Goal: Task Accomplishment & Management: Manage account settings

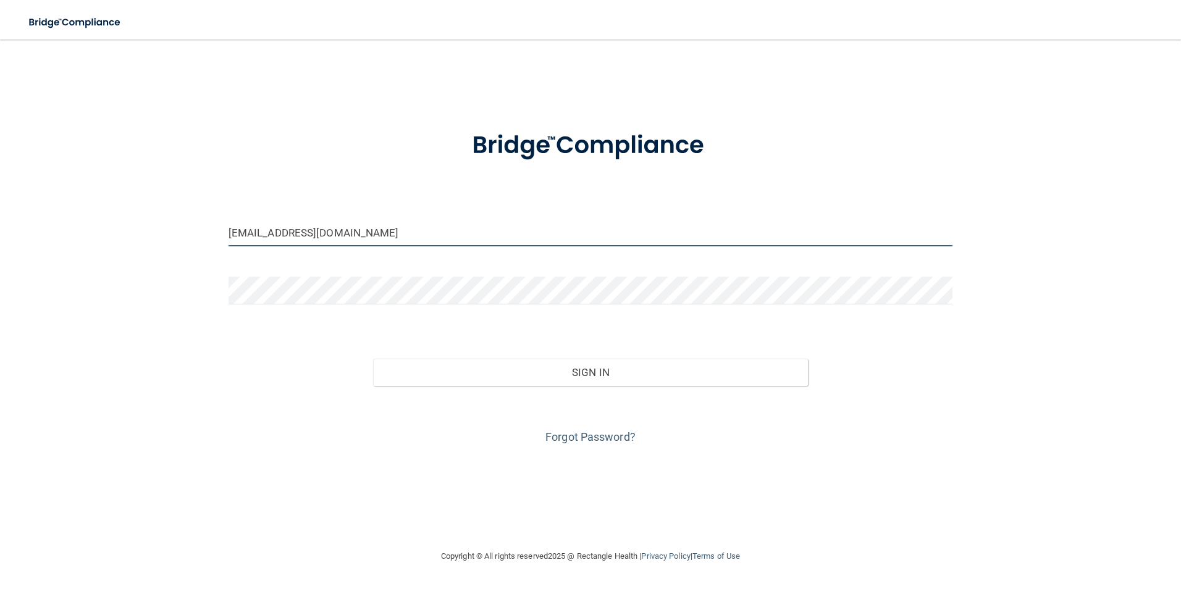
click at [334, 245] on input "om.nda@wavedp.com" at bounding box center [591, 233] width 725 height 28
type input "[EMAIL_ADDRESS][DOMAIN_NAME]"
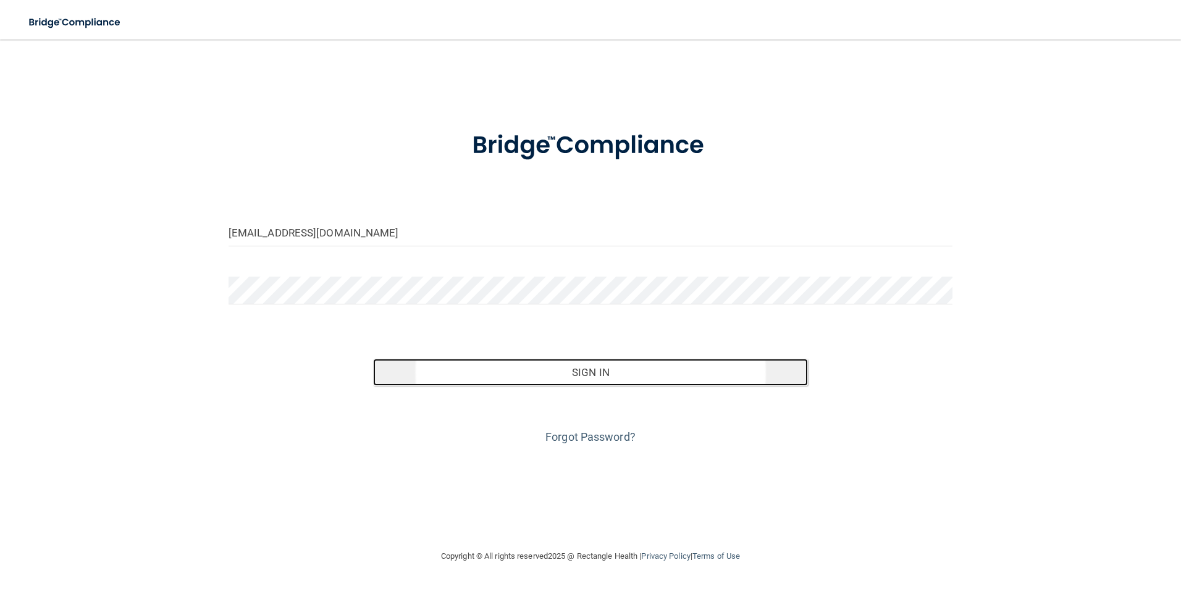
drag, startPoint x: 553, startPoint y: 364, endPoint x: 518, endPoint y: 373, distance: 36.3
click at [555, 365] on button "Sign In" at bounding box center [590, 372] width 435 height 27
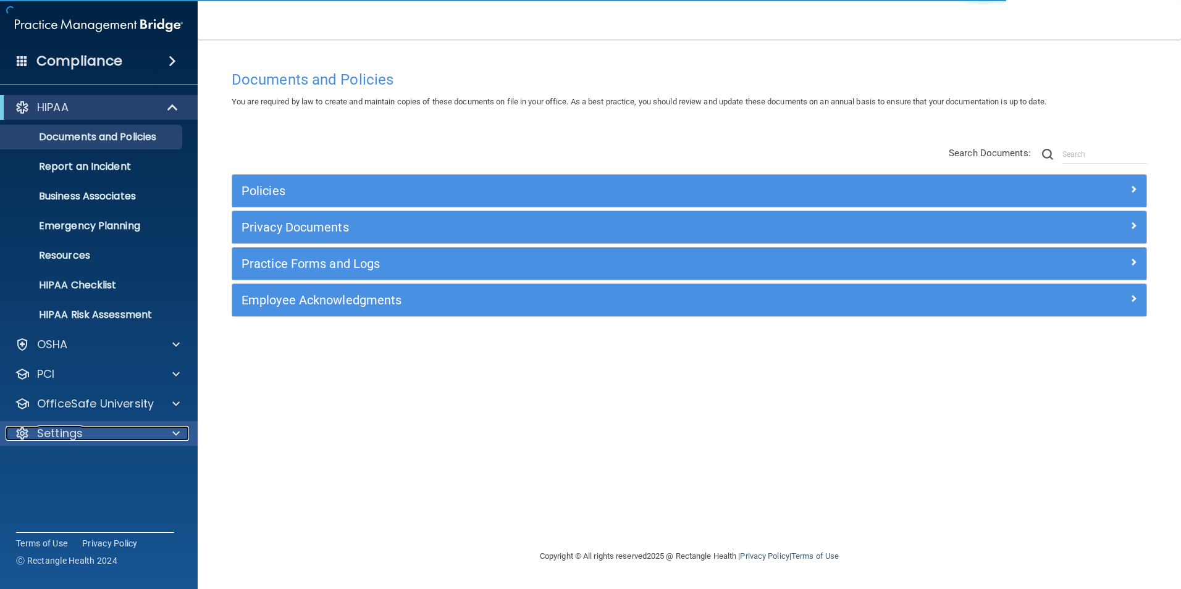
click at [65, 431] on p "Settings" at bounding box center [60, 433] width 46 height 15
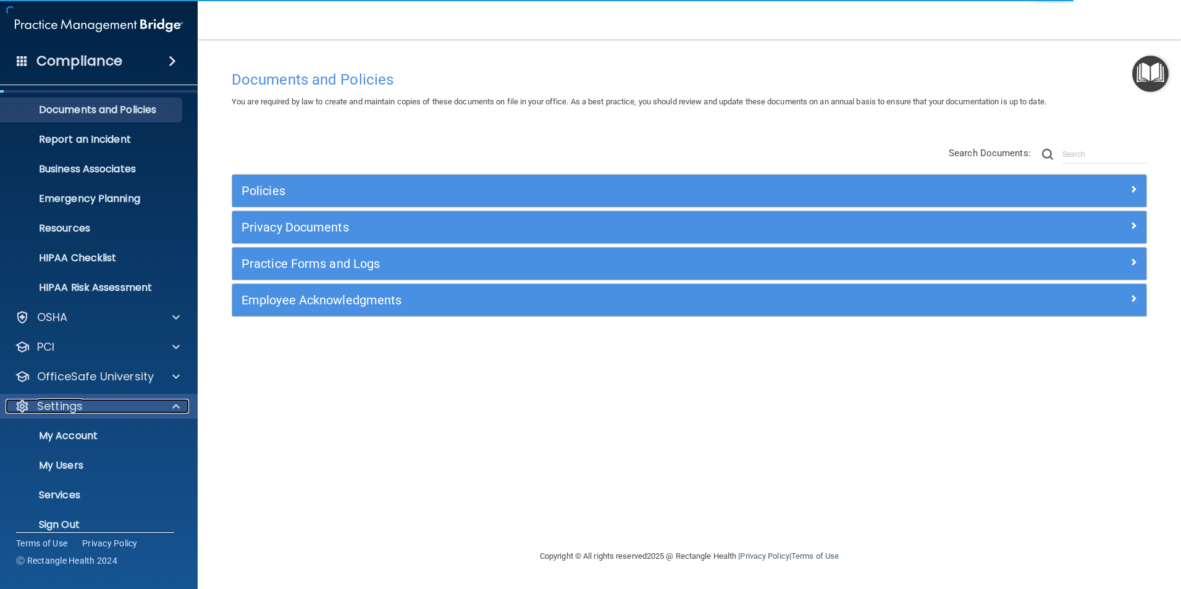
scroll to position [42, 0]
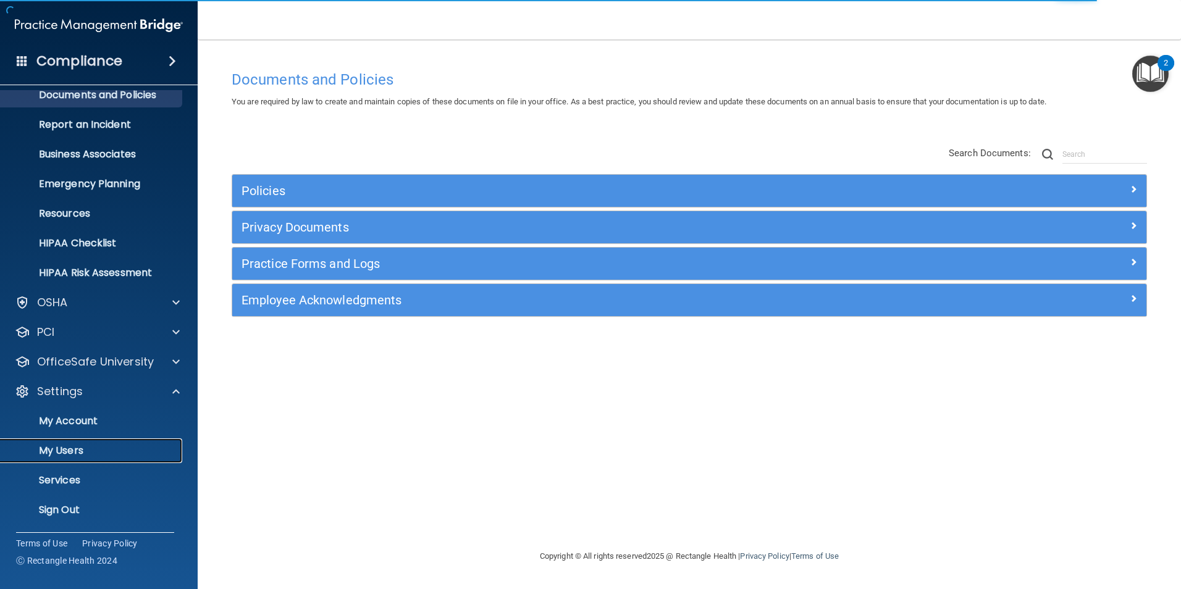
drag, startPoint x: 89, startPoint y: 453, endPoint x: 99, endPoint y: 450, distance: 10.9
click at [91, 453] on p "My Users" at bounding box center [92, 451] width 169 height 12
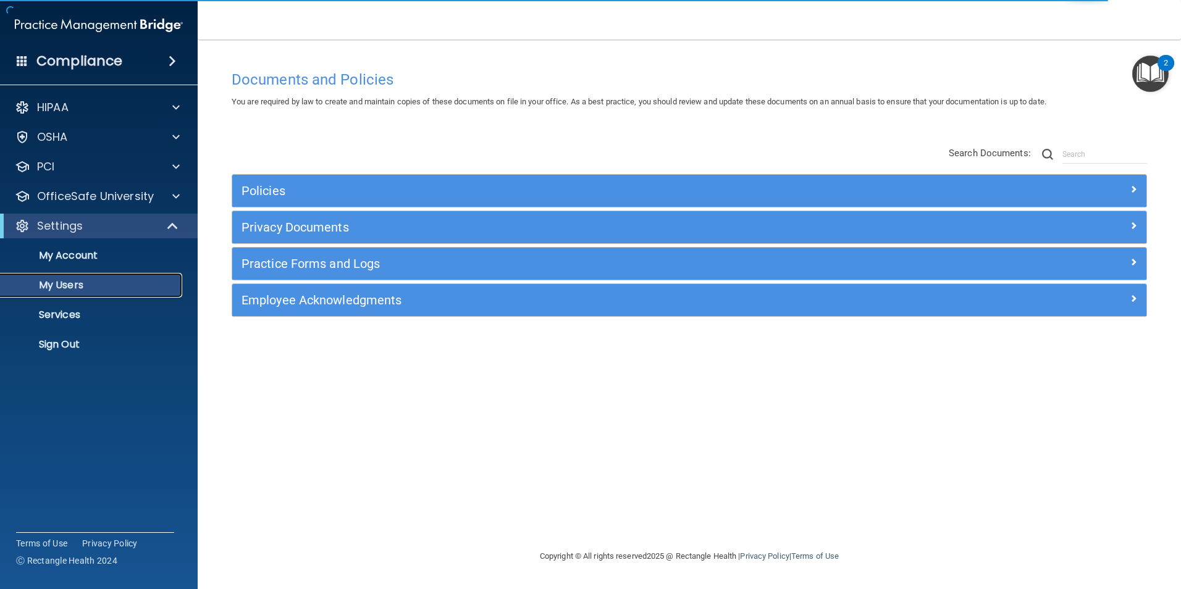
click at [119, 283] on p "My Users" at bounding box center [92, 285] width 169 height 12
select select "20"
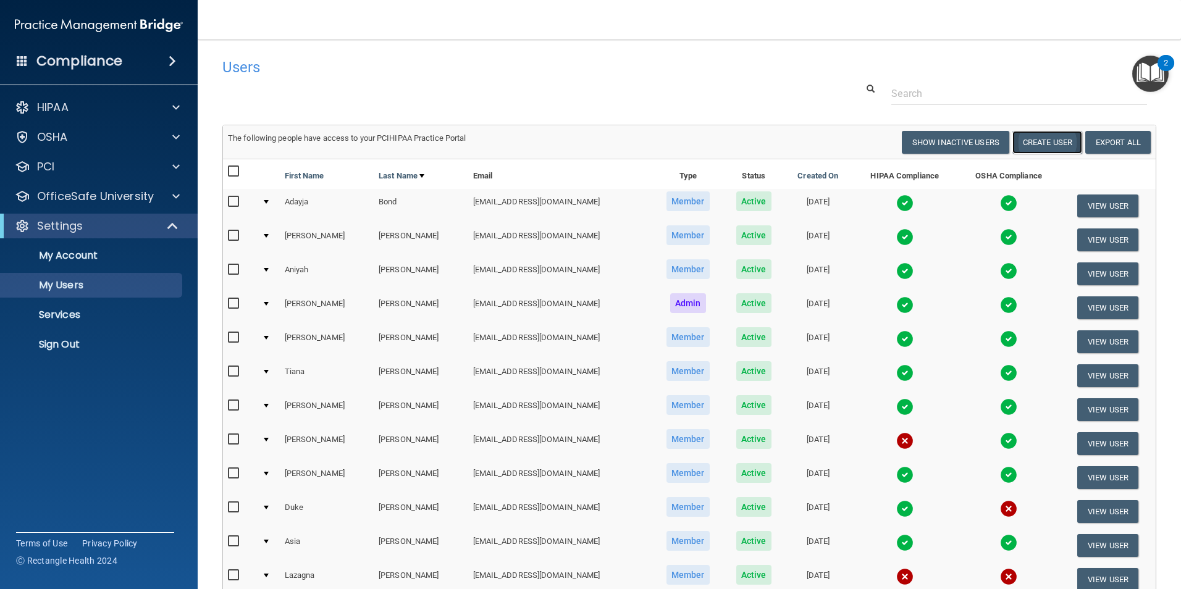
drag, startPoint x: 1027, startPoint y: 143, endPoint x: 1020, endPoint y: 149, distance: 9.6
click at [1028, 142] on button "Create User" at bounding box center [1047, 142] width 70 height 23
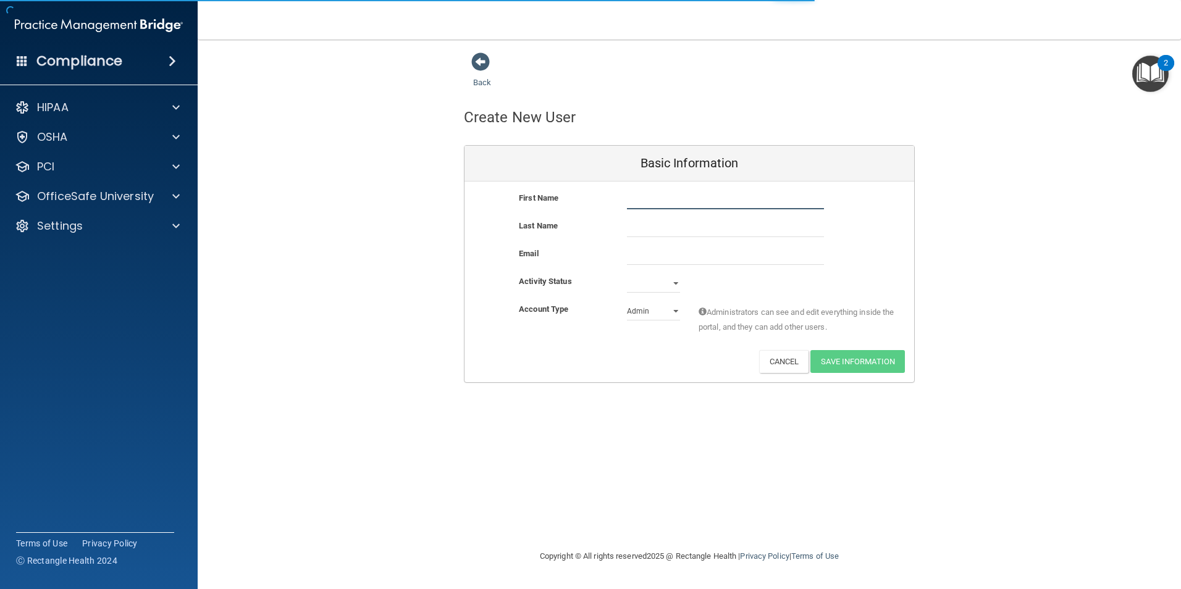
click at [649, 204] on input "text" at bounding box center [725, 200] width 197 height 19
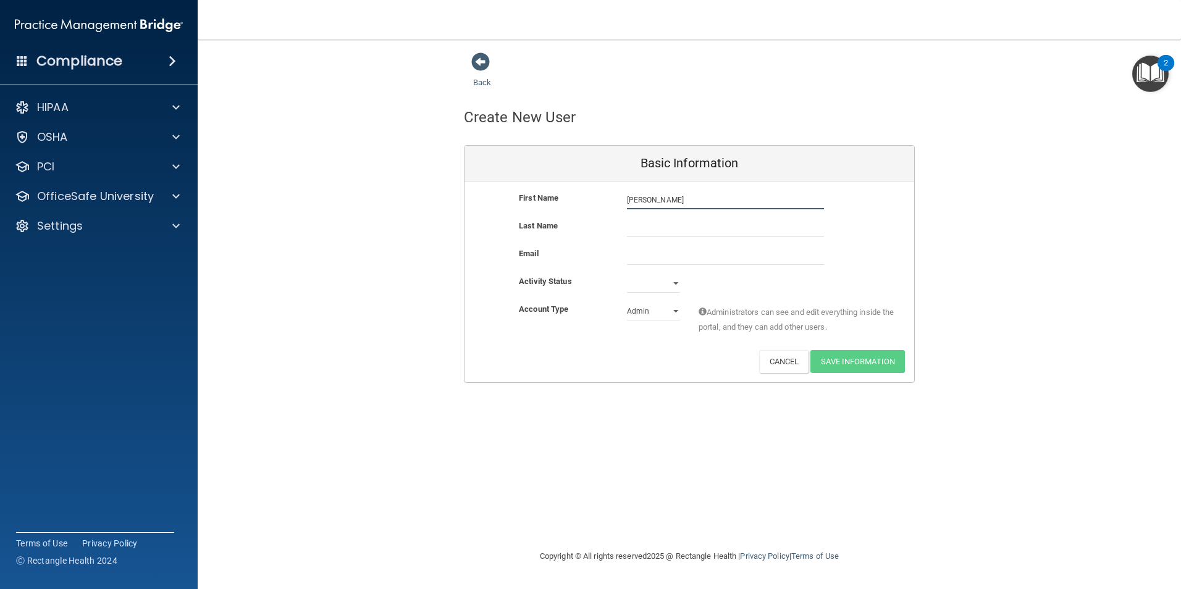
type input "[PERSON_NAME]"
click at [650, 252] on input "email" at bounding box center [725, 255] width 197 height 19
paste input "[EMAIL_ADDRESS][DOMAIN_NAME]"
type input "[EMAIL_ADDRESS][DOMAIN_NAME]"
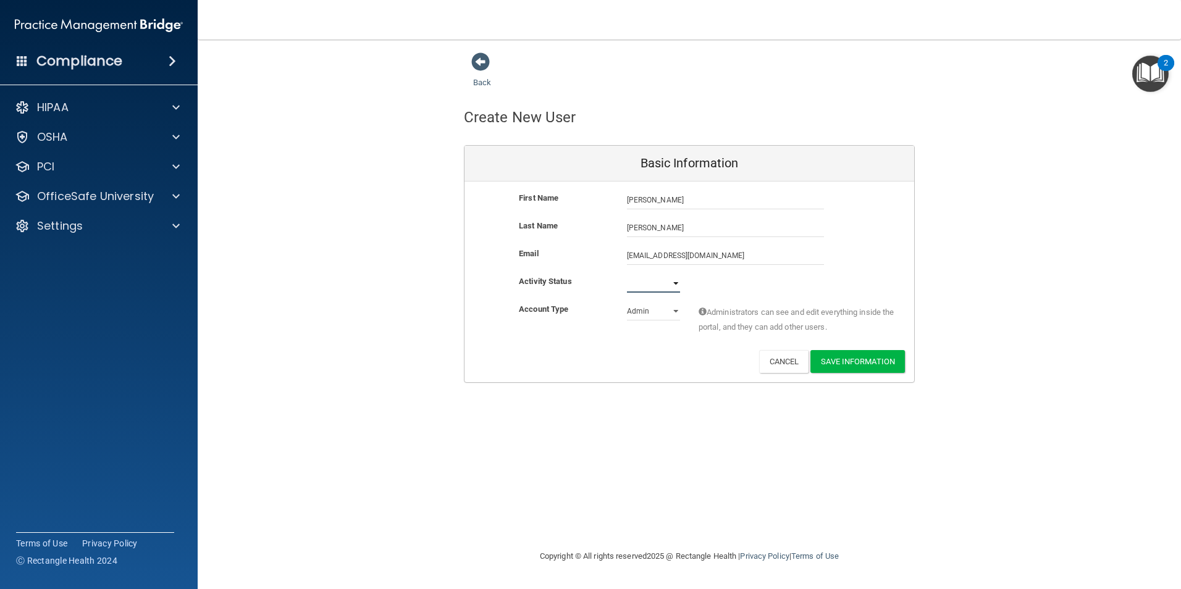
click at [659, 288] on select "Active Inactive" at bounding box center [653, 283] width 53 height 19
select select "active"
click at [627, 274] on select "Active Inactive" at bounding box center [653, 283] width 53 height 19
click at [660, 310] on select "Admin Member" at bounding box center [653, 311] width 53 height 19
select select "practice_member"
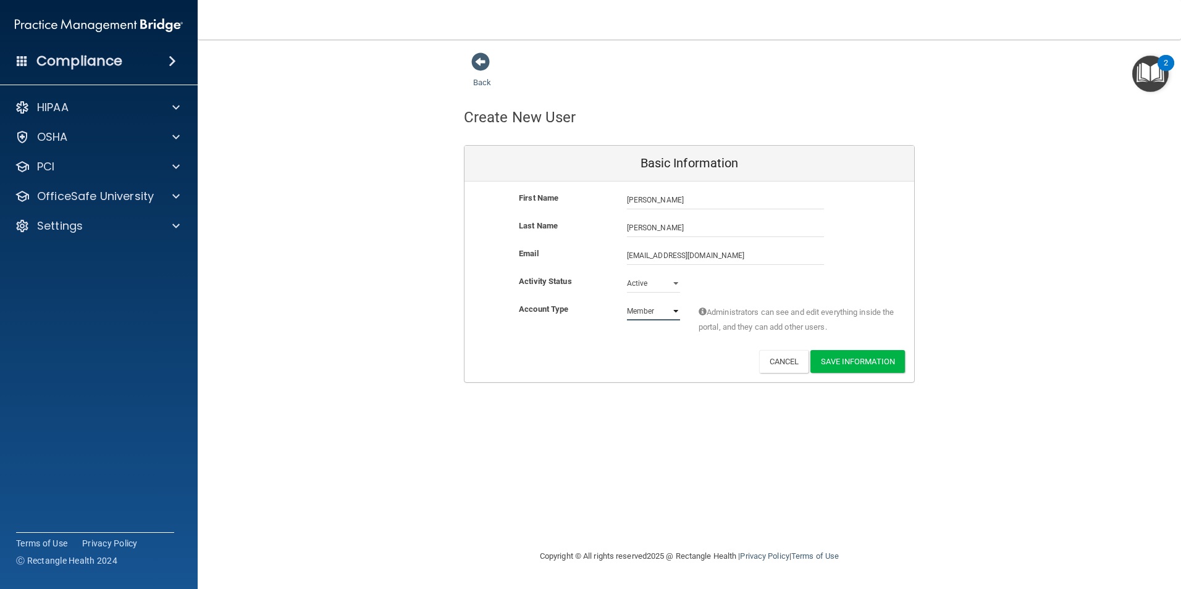
click at [627, 302] on select "Admin Member" at bounding box center [653, 311] width 53 height 19
click at [845, 357] on button "Save Information" at bounding box center [857, 361] width 95 height 23
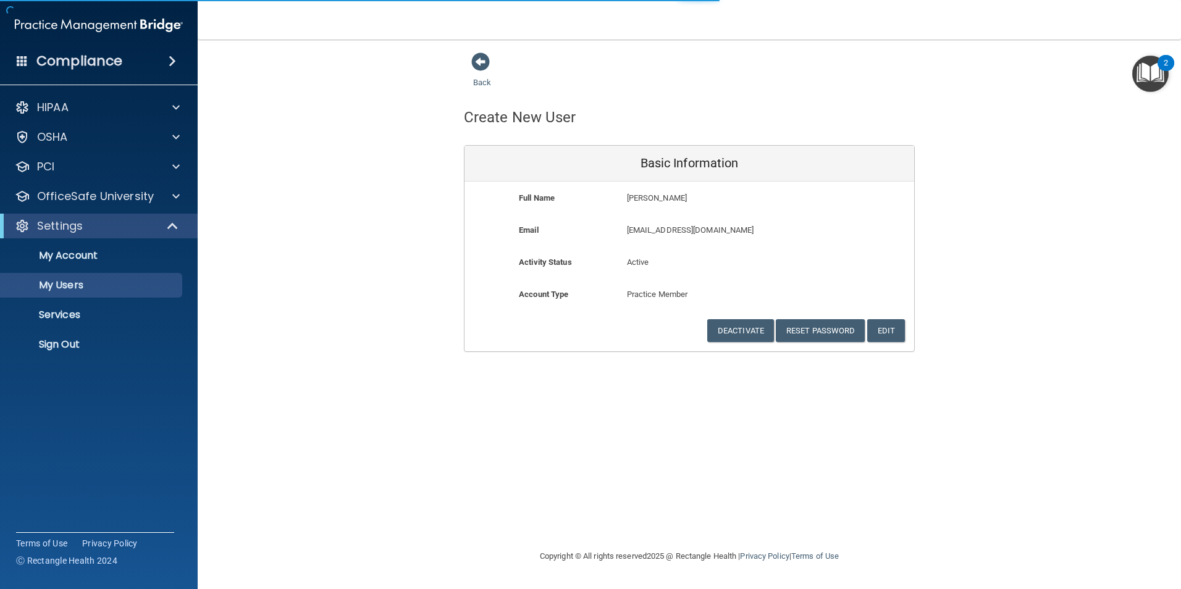
select select "20"
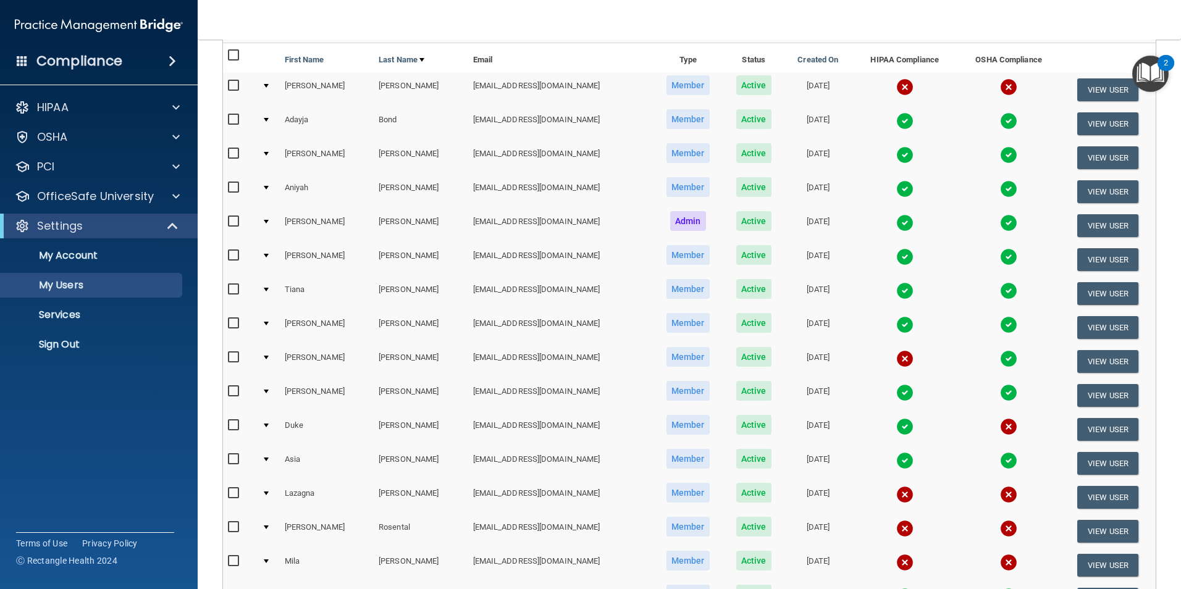
scroll to position [185, 0]
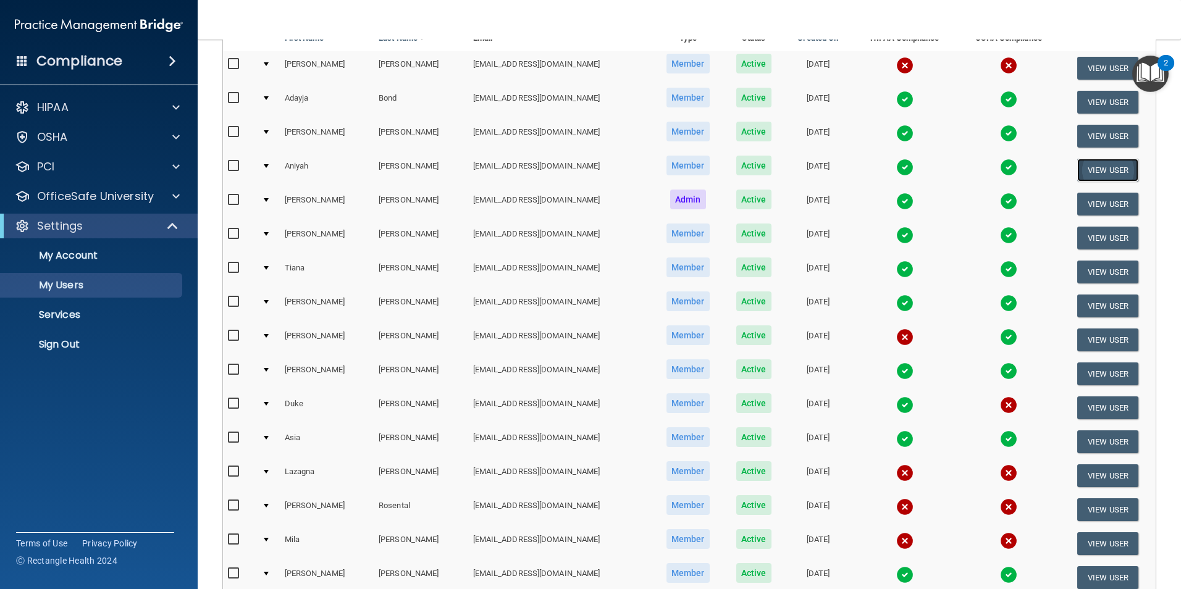
click at [1079, 169] on button "View User" at bounding box center [1107, 170] width 61 height 23
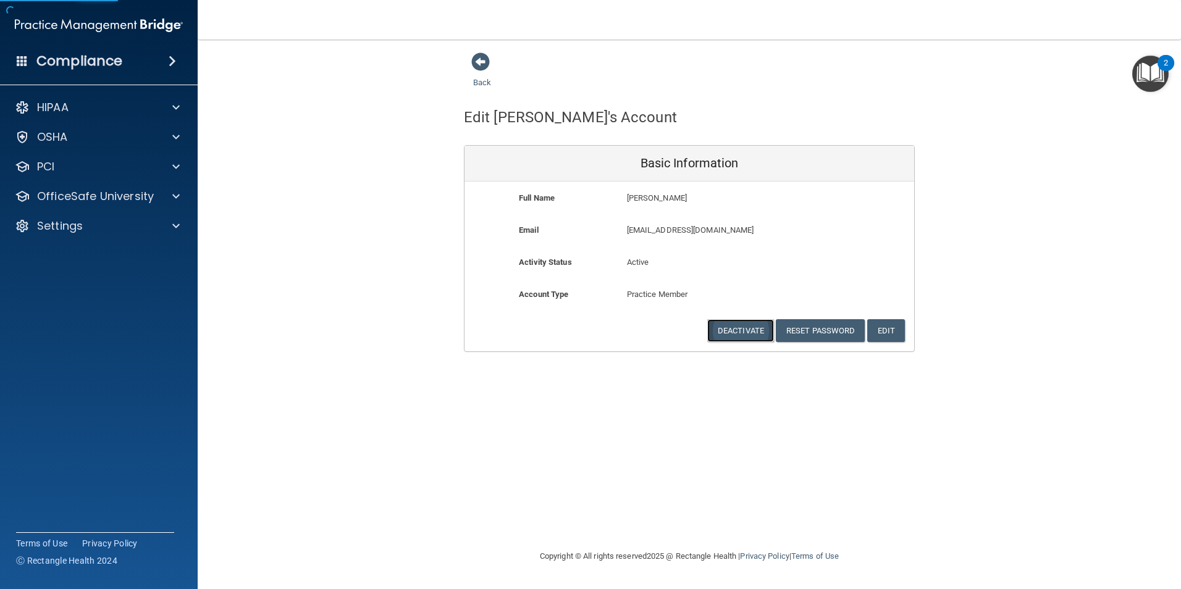
click at [731, 337] on button "Deactivate" at bounding box center [740, 330] width 67 height 23
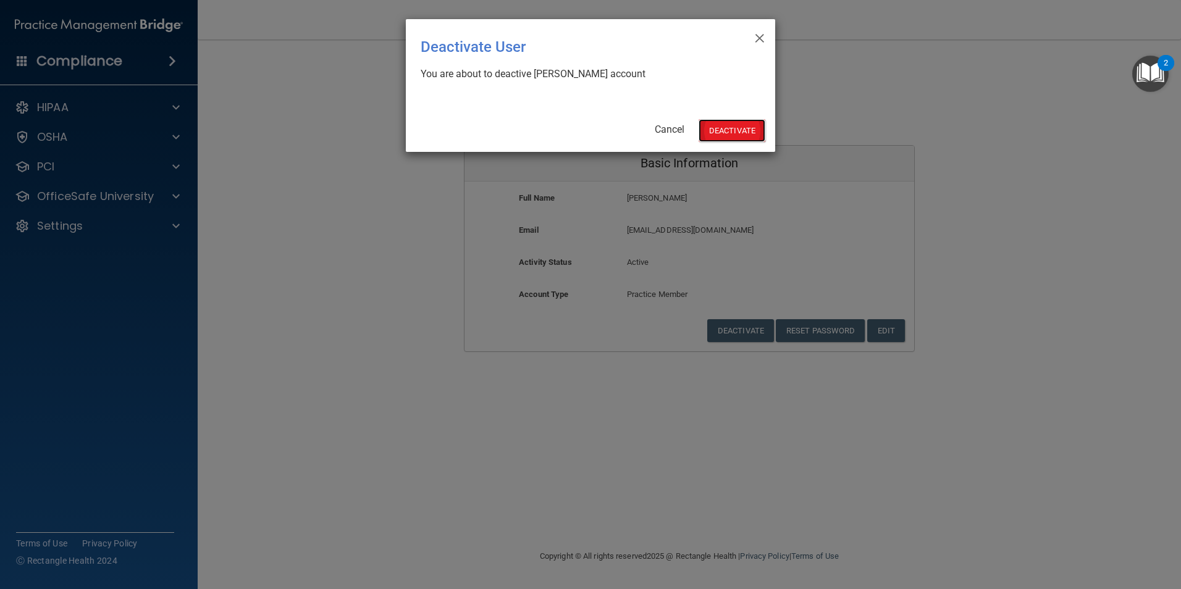
click at [723, 133] on button "Deactivate" at bounding box center [732, 130] width 67 height 23
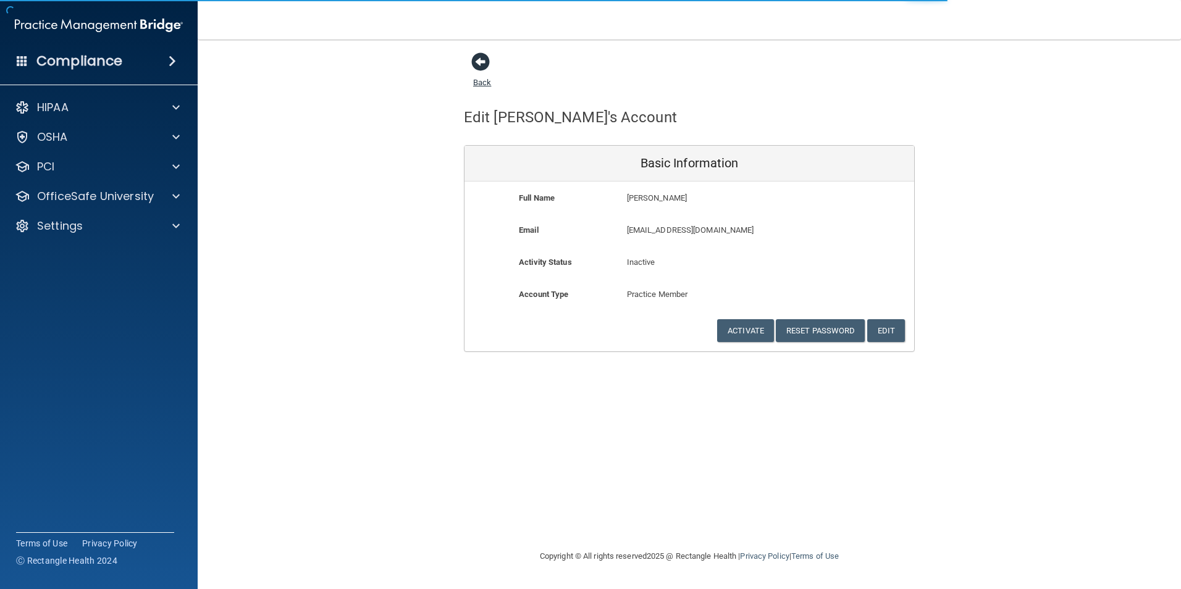
click at [482, 65] on span at bounding box center [480, 62] width 19 height 19
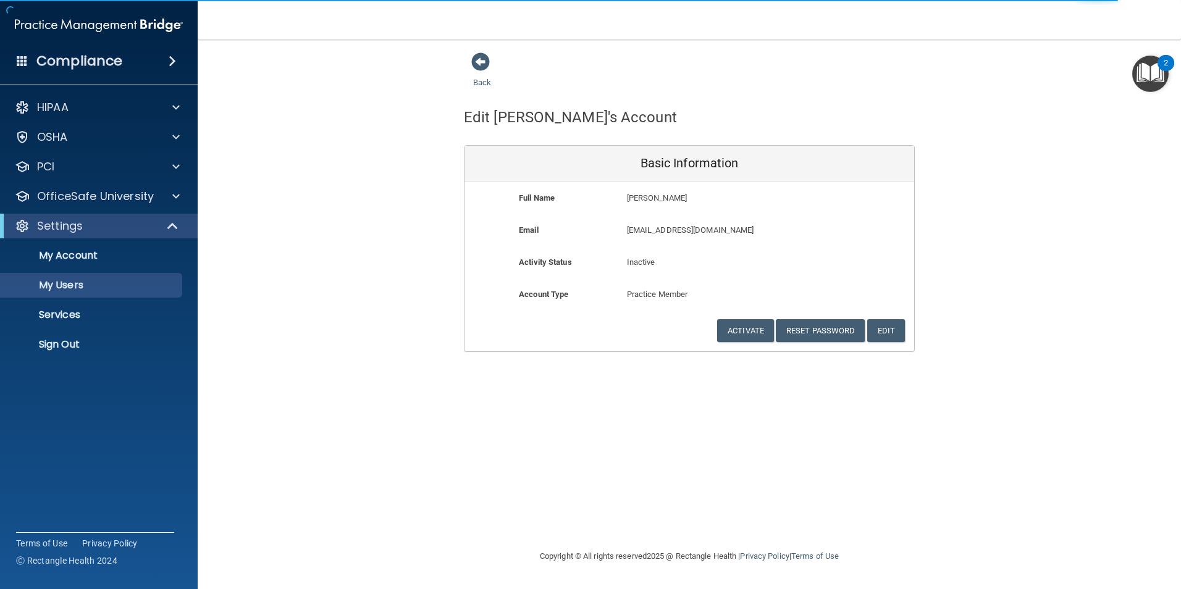
select select "20"
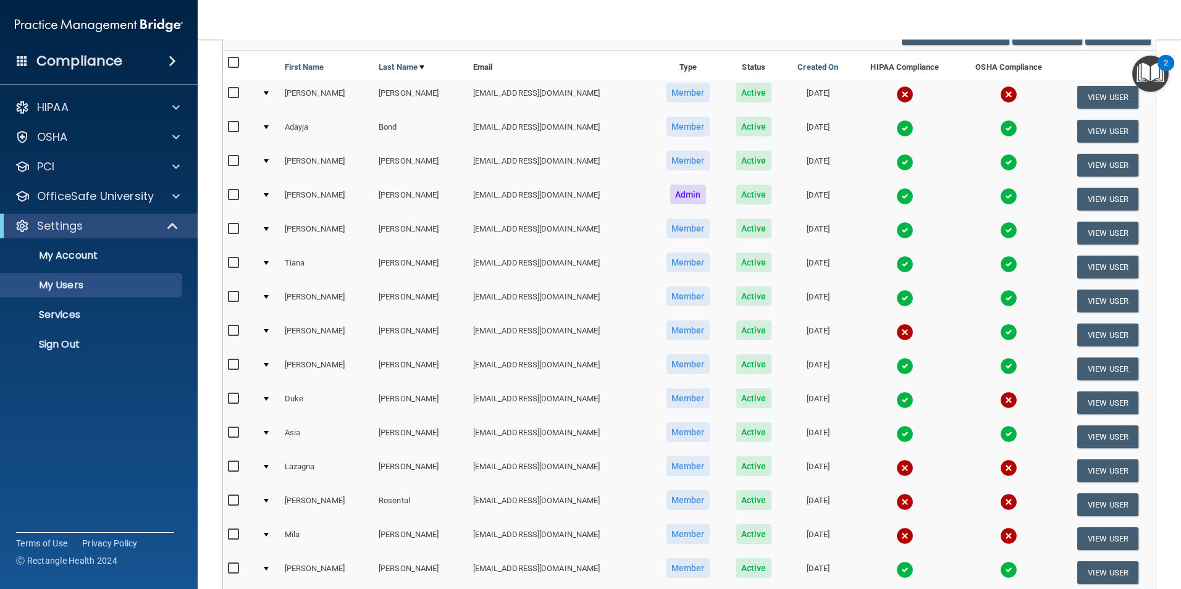
scroll to position [185, 0]
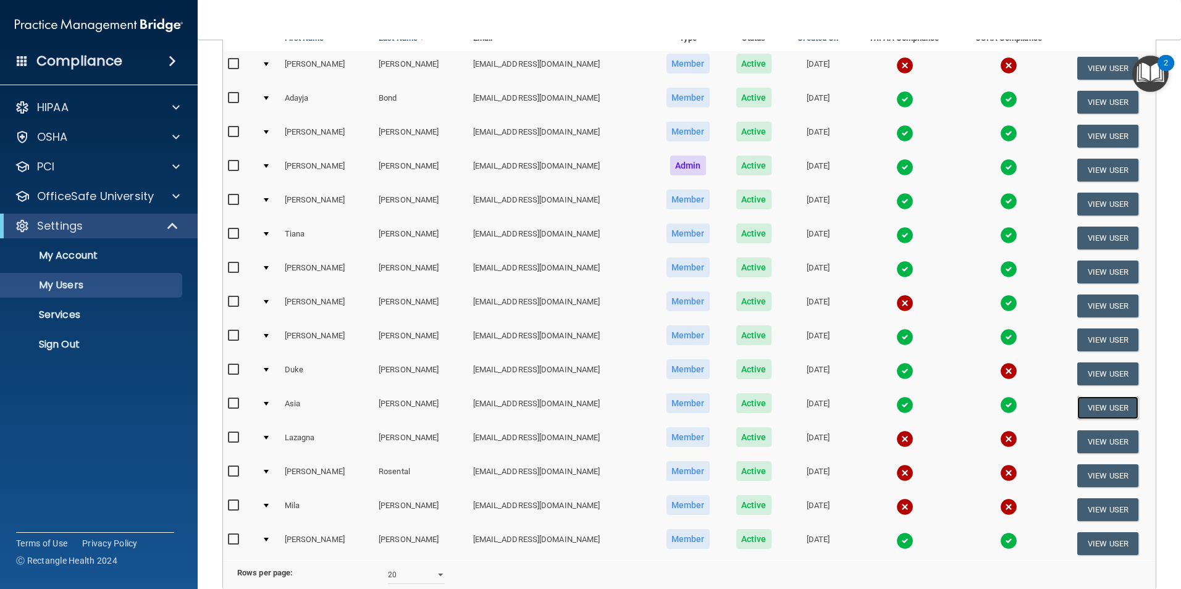
drag, startPoint x: 1101, startPoint y: 407, endPoint x: 1049, endPoint y: 421, distance: 53.0
click at [1100, 407] on button "View User" at bounding box center [1107, 408] width 61 height 23
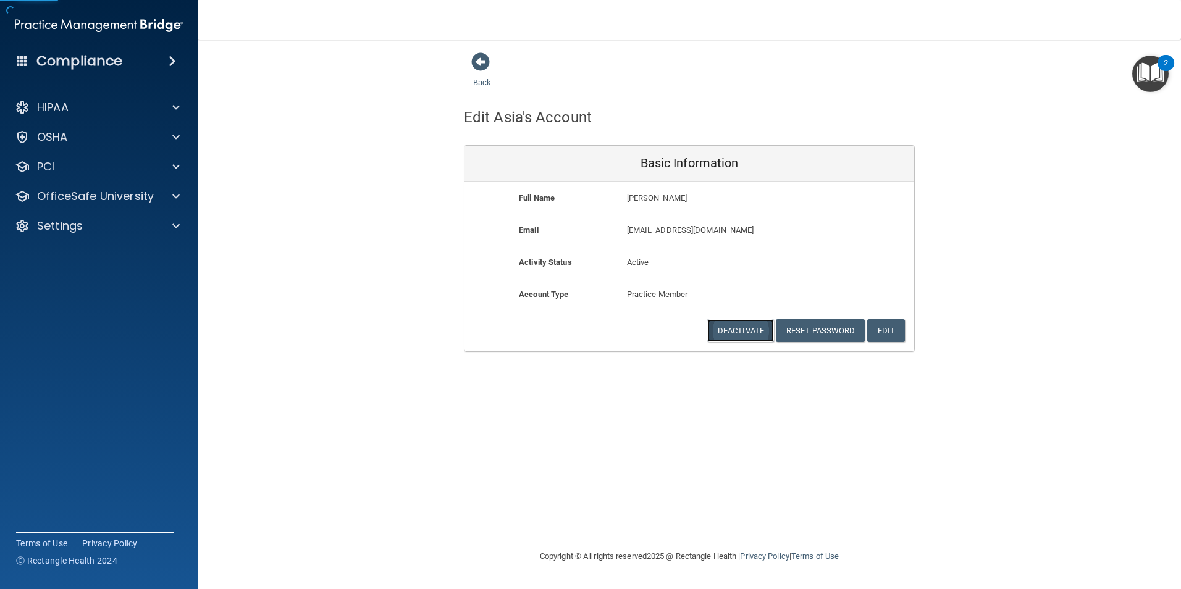
click at [739, 338] on button "Deactivate" at bounding box center [740, 330] width 67 height 23
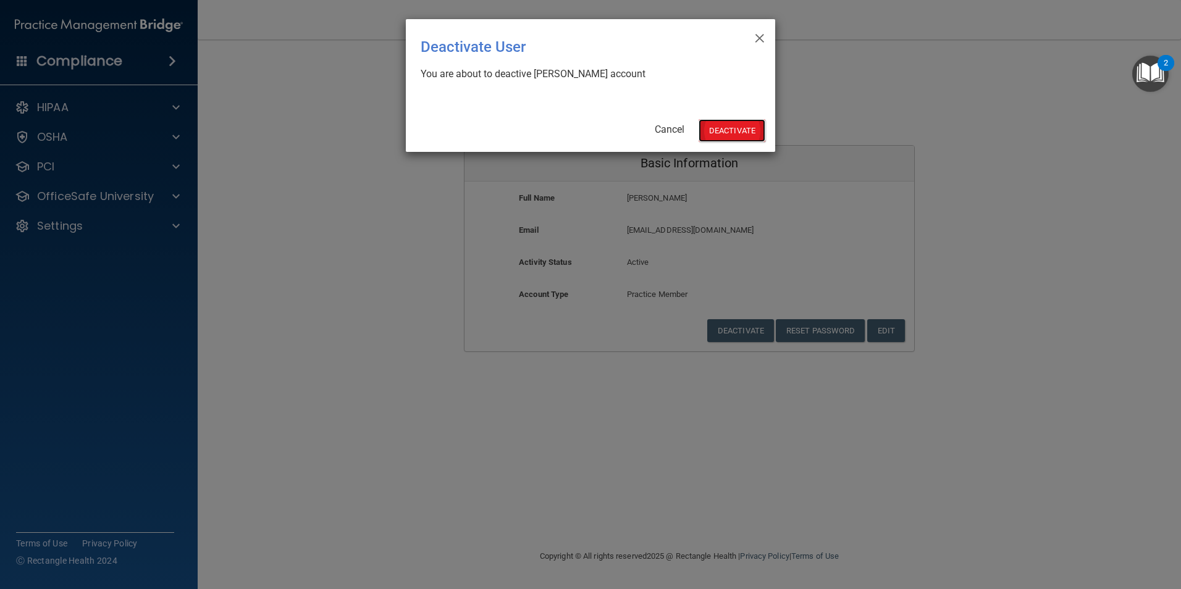
click at [754, 125] on button "Deactivate" at bounding box center [732, 130] width 67 height 23
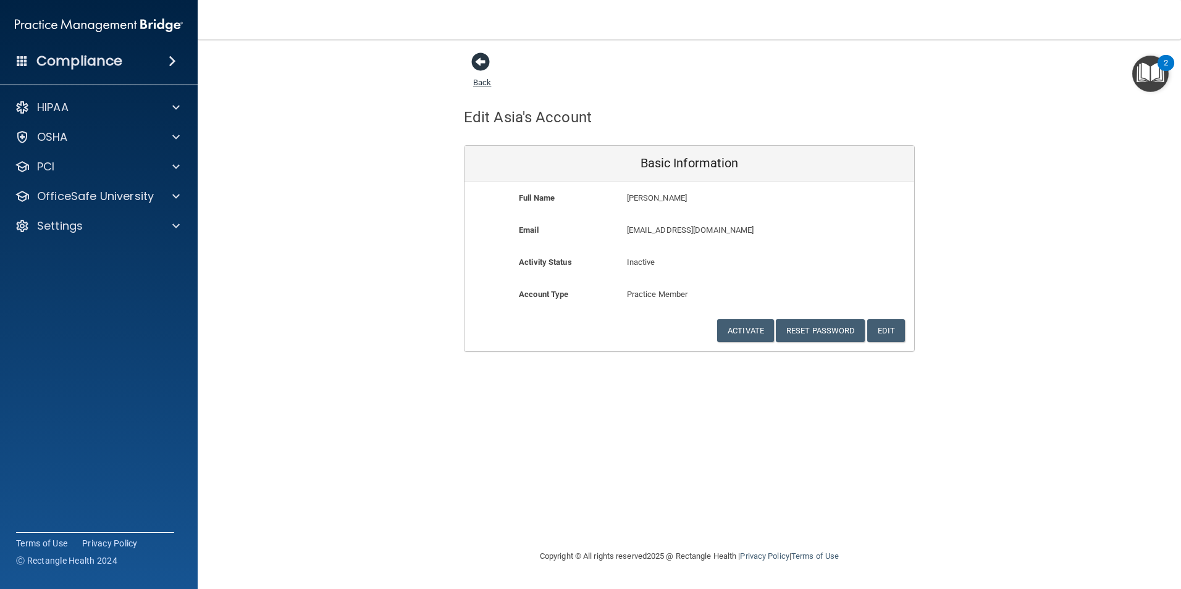
click at [477, 65] on span at bounding box center [480, 62] width 19 height 19
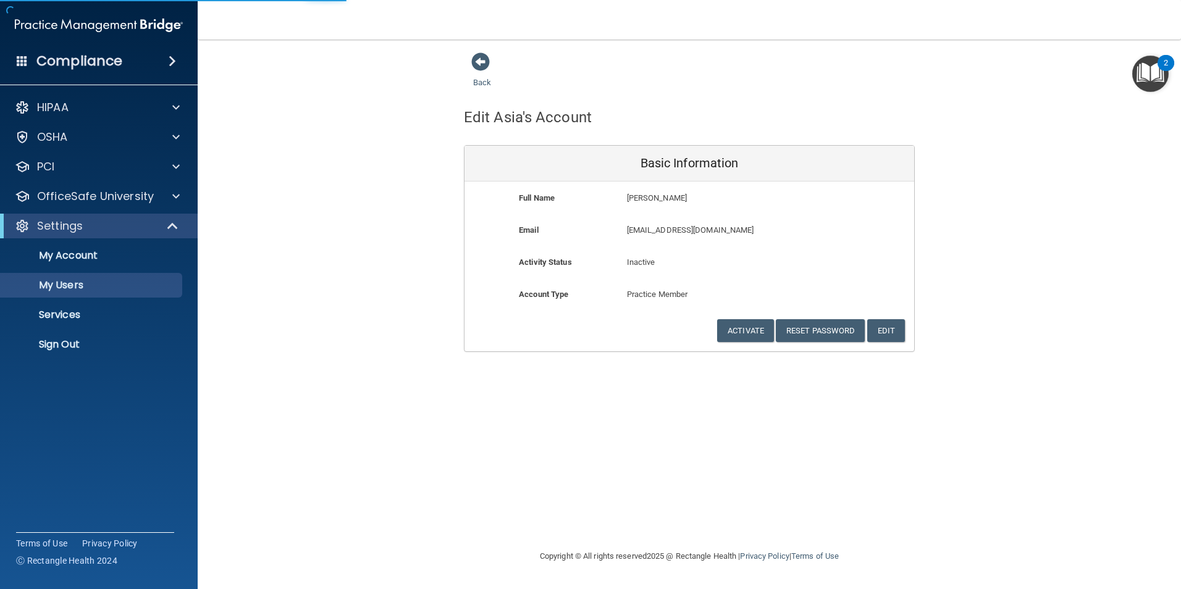
select select "20"
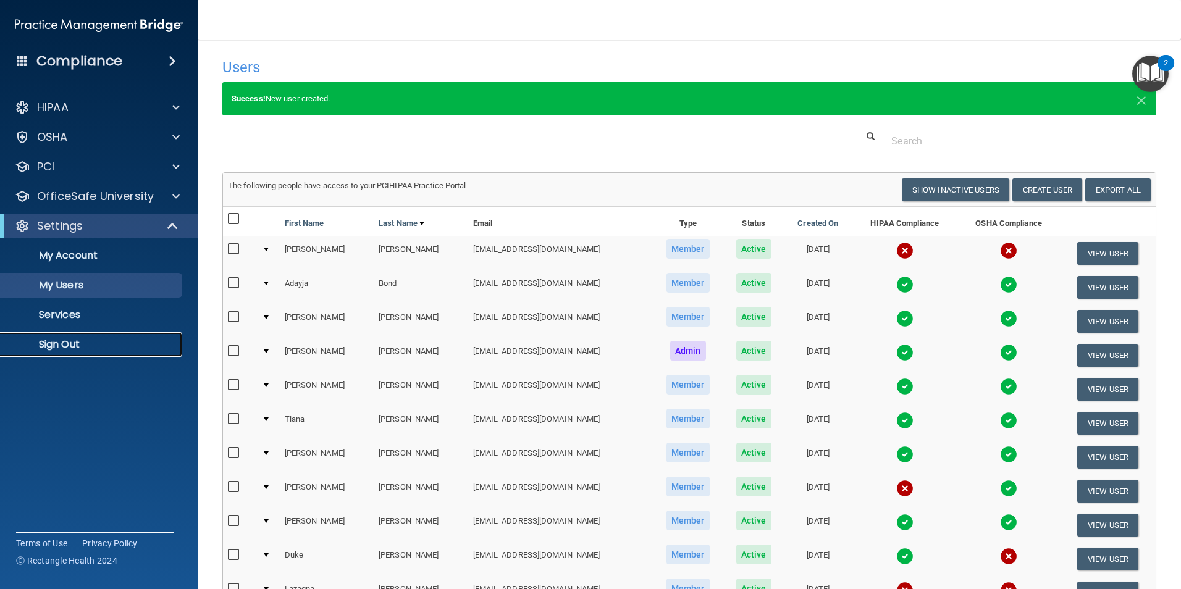
click at [59, 345] on p "Sign Out" at bounding box center [92, 344] width 169 height 12
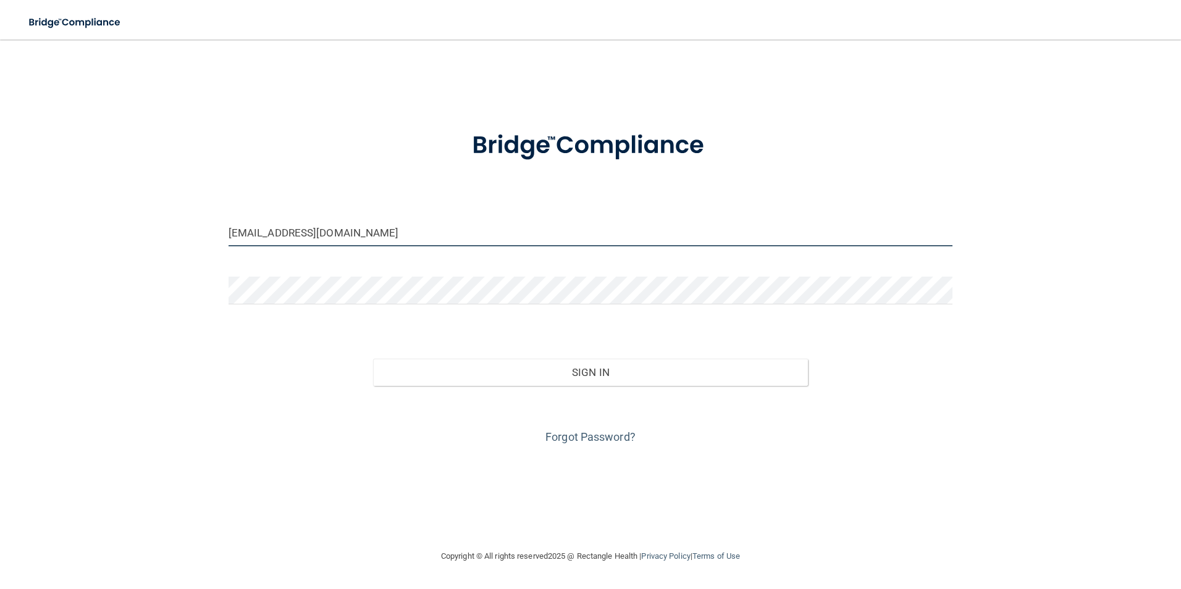
click at [374, 233] on input "[EMAIL_ADDRESS][DOMAIN_NAME]" at bounding box center [591, 233] width 725 height 28
drag, startPoint x: 374, startPoint y: 233, endPoint x: 203, endPoint y: 248, distance: 171.7
click at [203, 248] on div "om.whda@wavedp.com Invalid email/password. You don't have permission to access …" at bounding box center [591, 294] width 1132 height 485
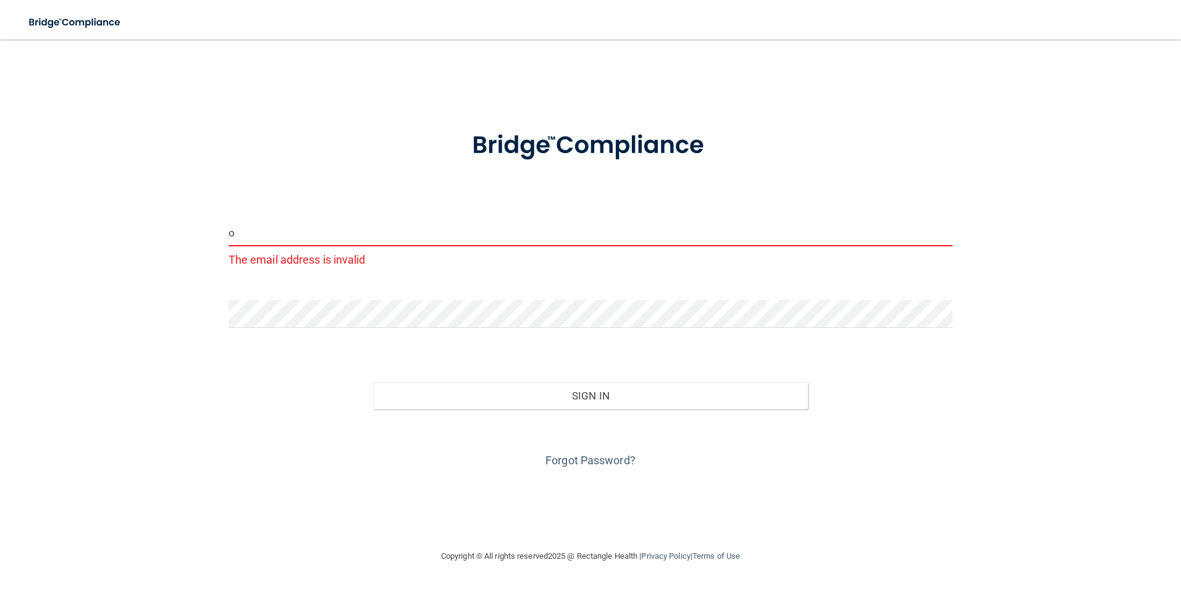
type input "om.nda@wavedp.com"
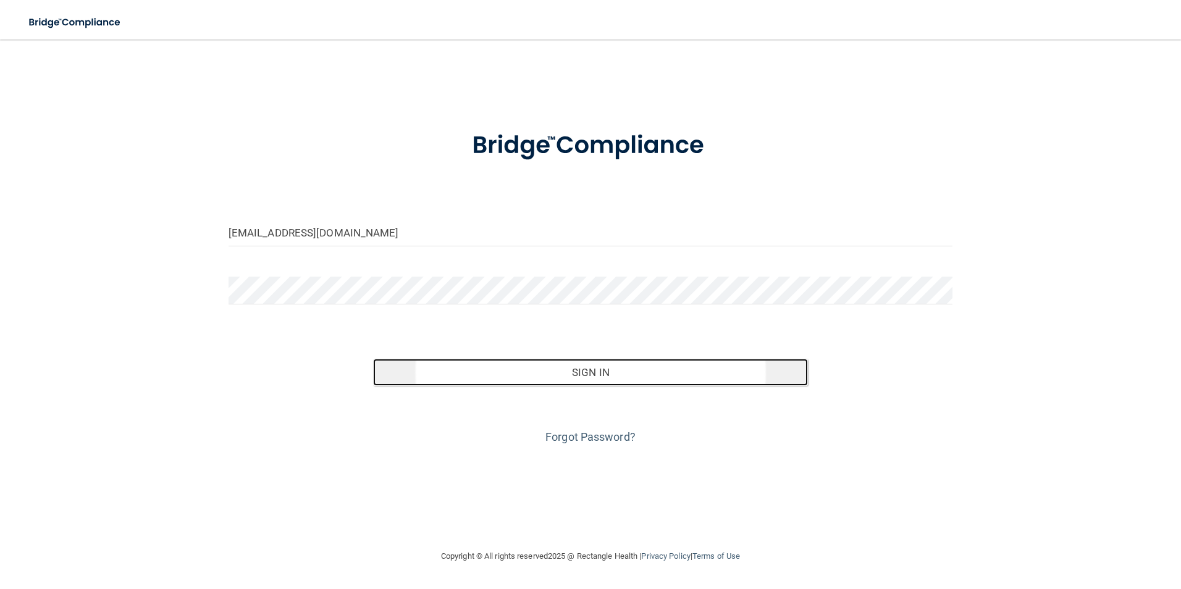
click at [545, 376] on button "Sign In" at bounding box center [590, 372] width 435 height 27
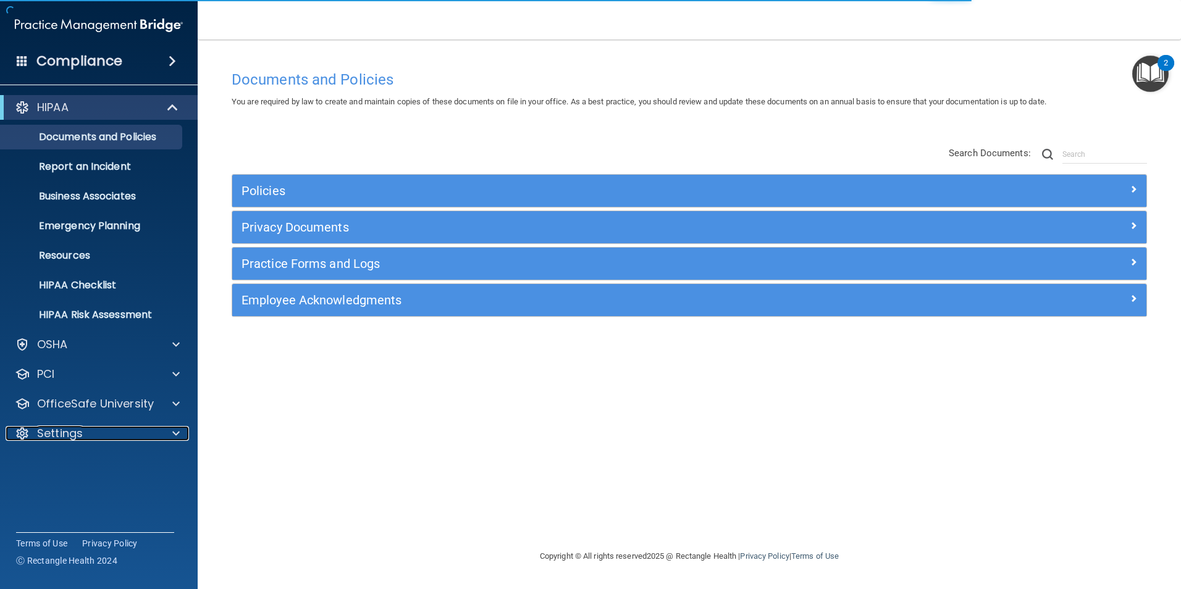
drag, startPoint x: 69, startPoint y: 432, endPoint x: 93, endPoint y: 418, distance: 28.0
click at [68, 432] on p "Settings" at bounding box center [60, 433] width 46 height 15
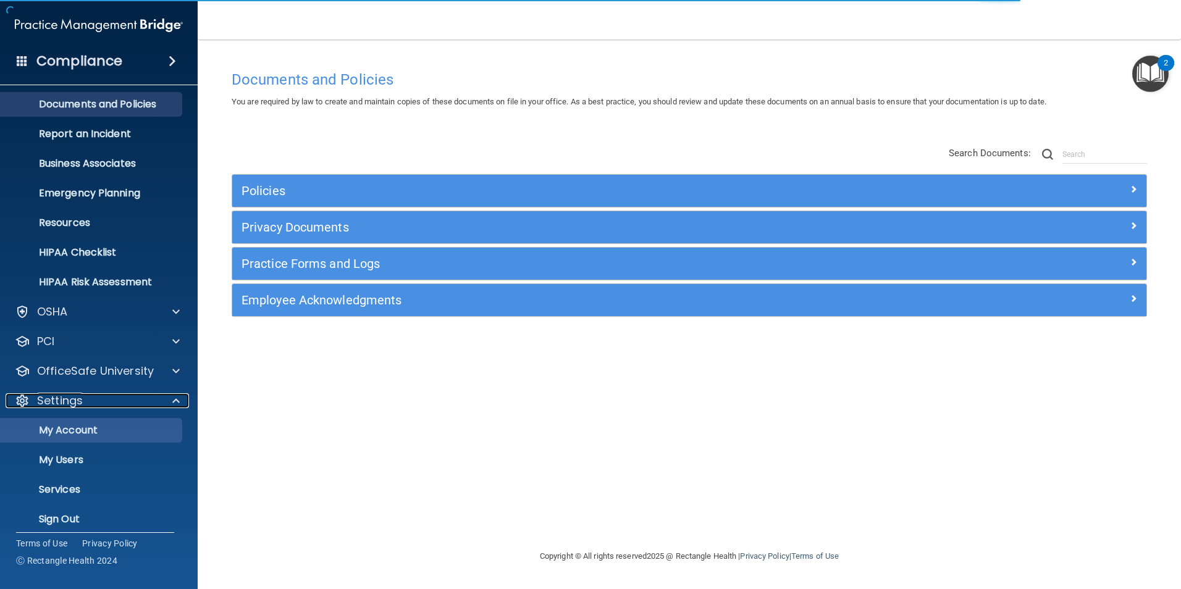
scroll to position [42, 0]
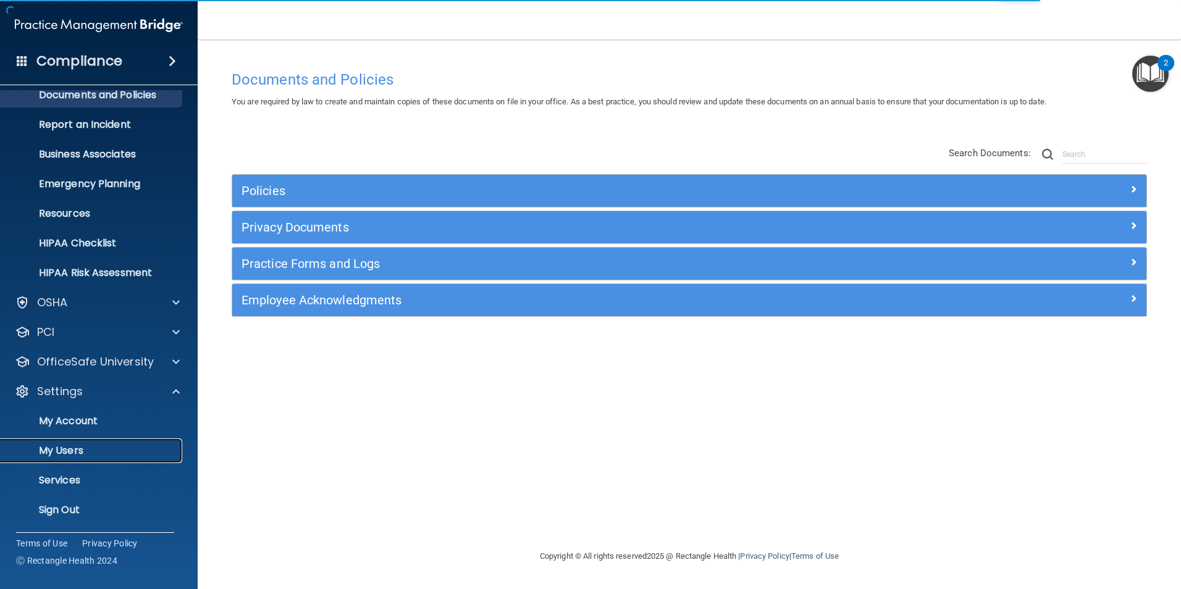
click at [67, 452] on p "My Users" at bounding box center [92, 451] width 169 height 12
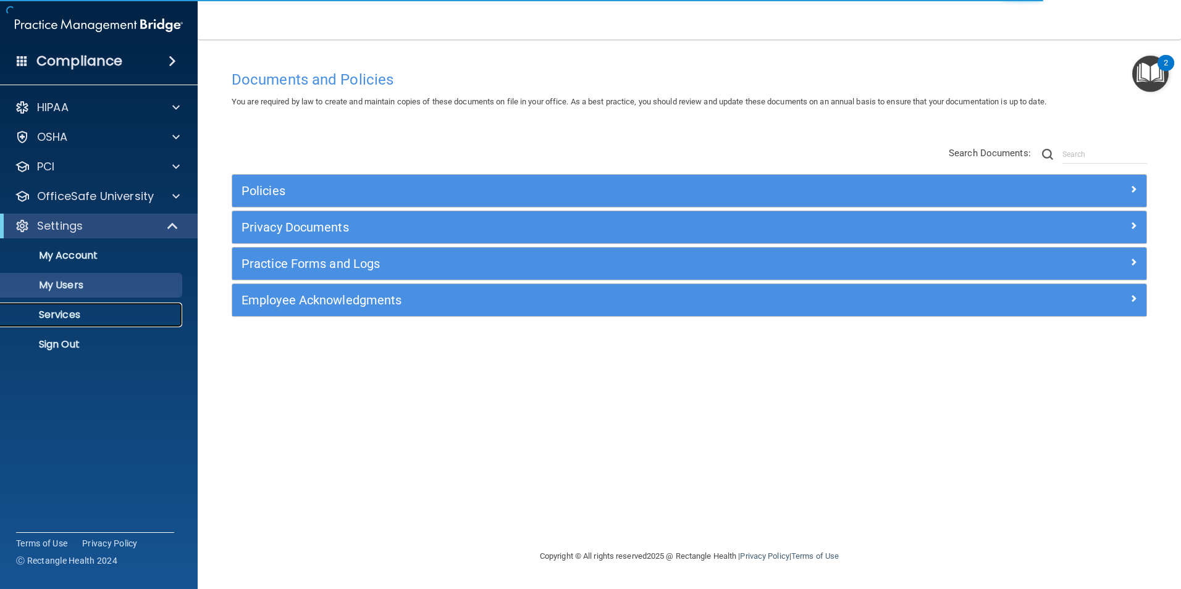
click at [81, 309] on p "Services" at bounding box center [92, 315] width 169 height 12
click at [102, 289] on p "My Users" at bounding box center [92, 285] width 169 height 12
select select "20"
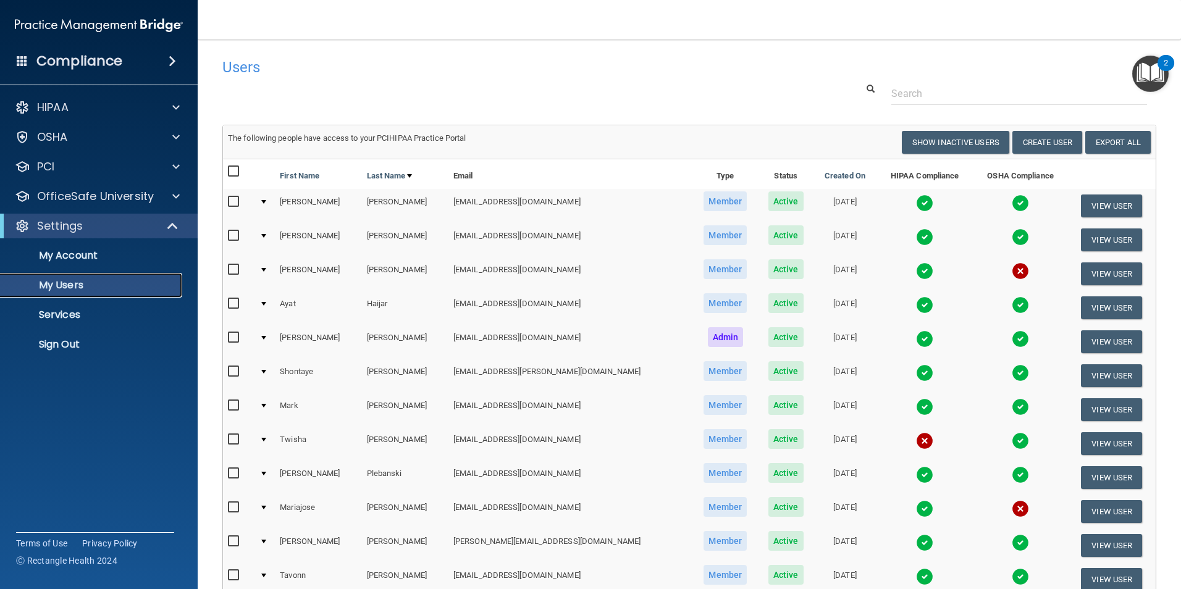
scroll to position [62, 0]
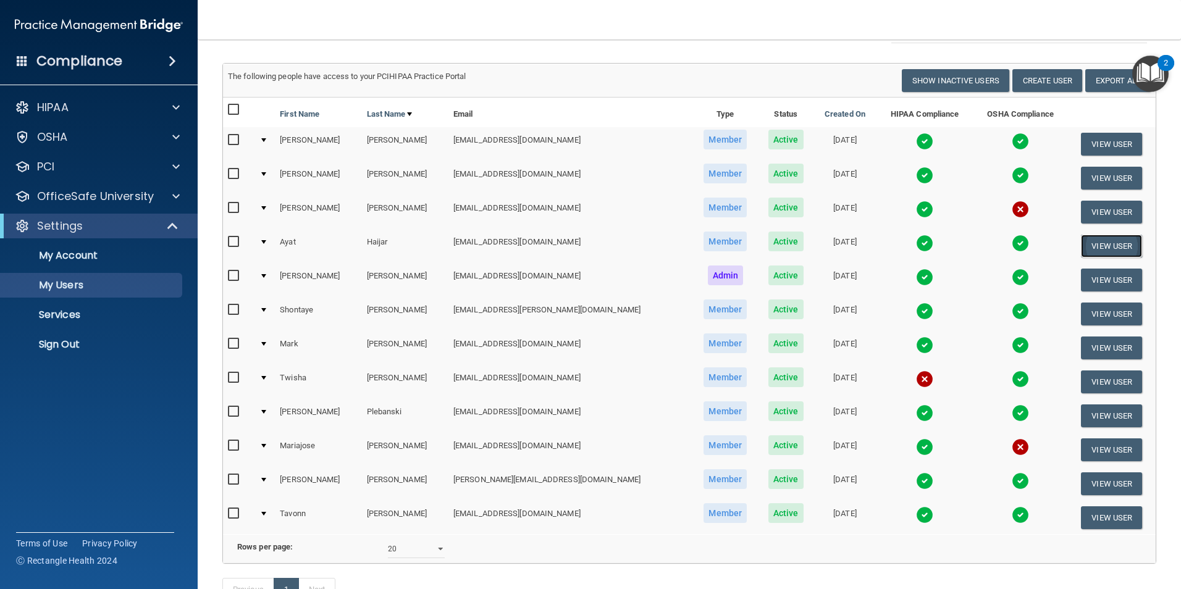
click at [1082, 248] on button "View User" at bounding box center [1111, 246] width 61 height 23
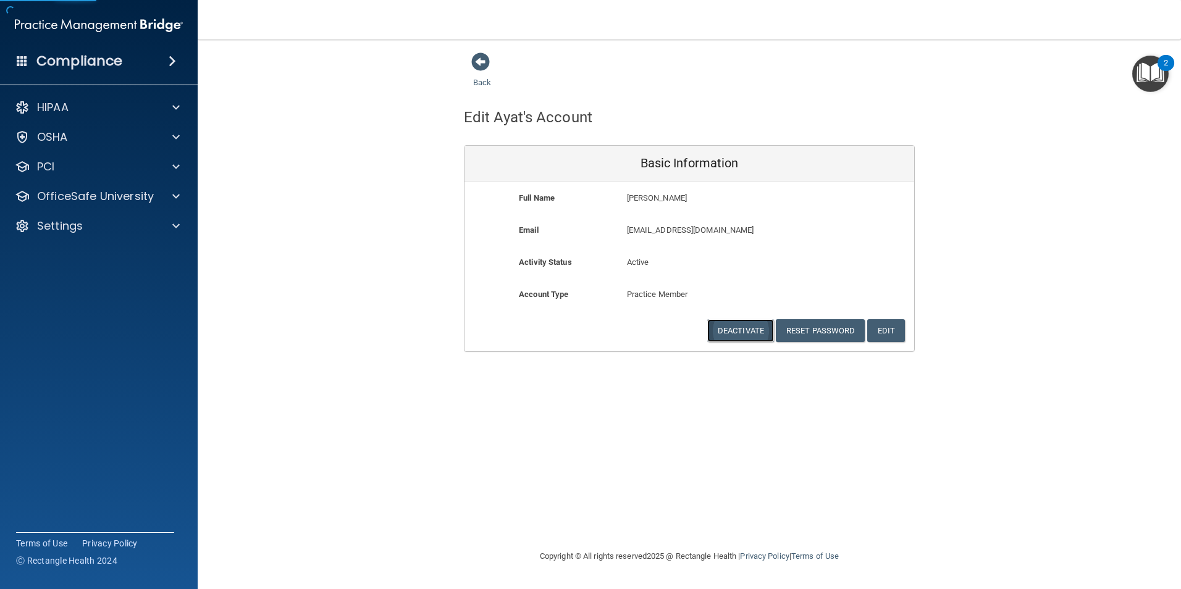
click at [743, 332] on button "Deactivate" at bounding box center [740, 330] width 67 height 23
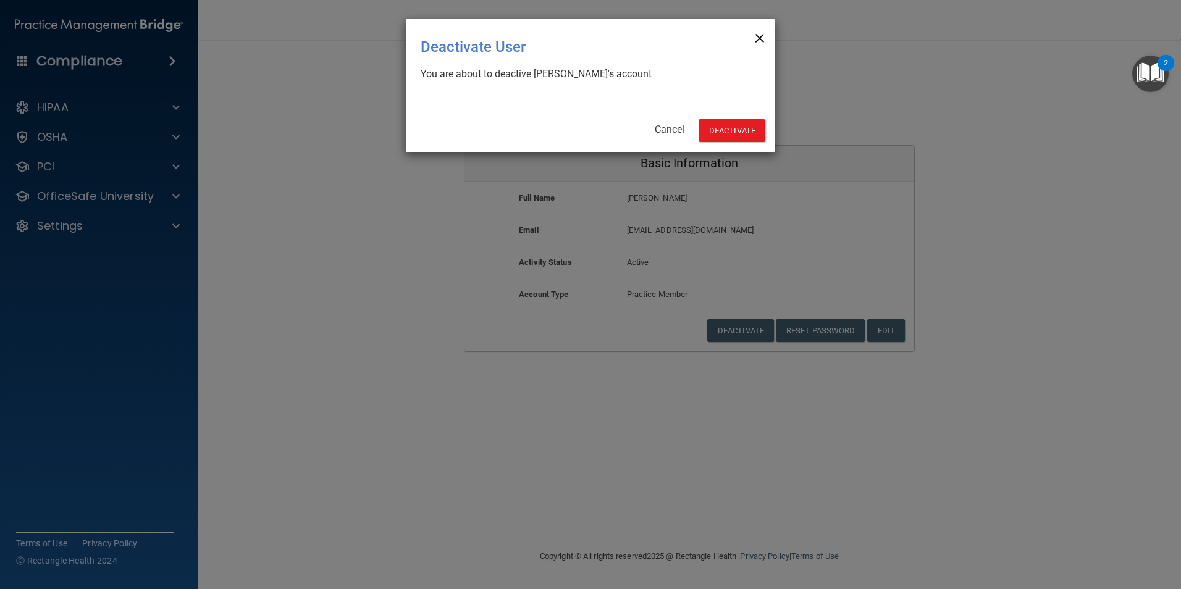
click at [758, 35] on span "×" at bounding box center [759, 36] width 11 height 25
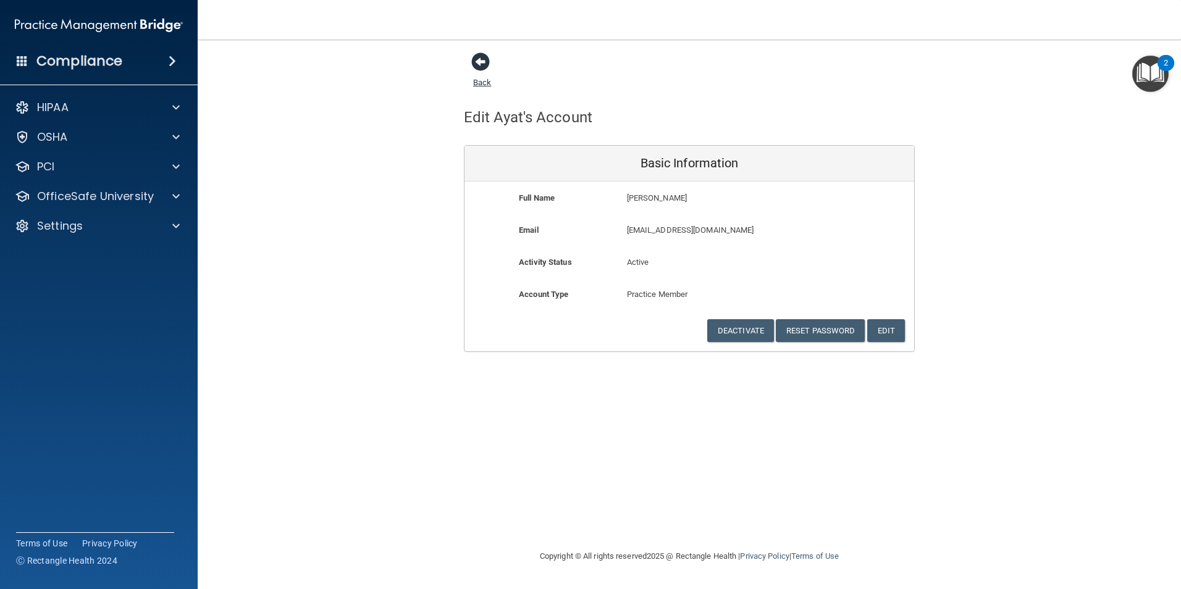
click at [479, 64] on span at bounding box center [480, 62] width 19 height 19
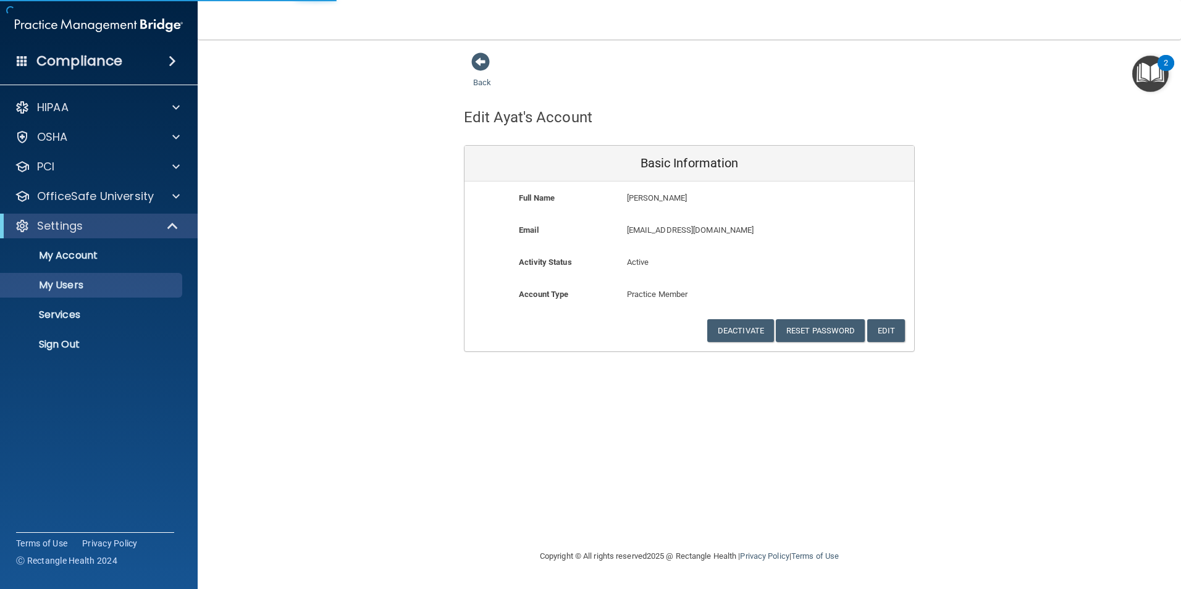
select select "20"
